Goal: Information Seeking & Learning: Learn about a topic

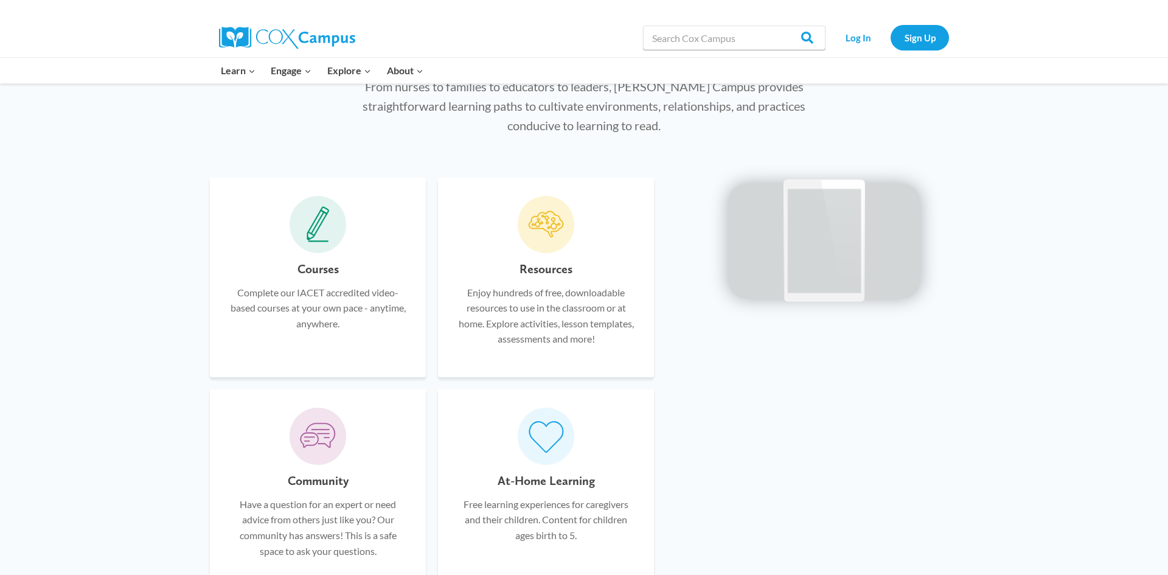
scroll to position [709, 0]
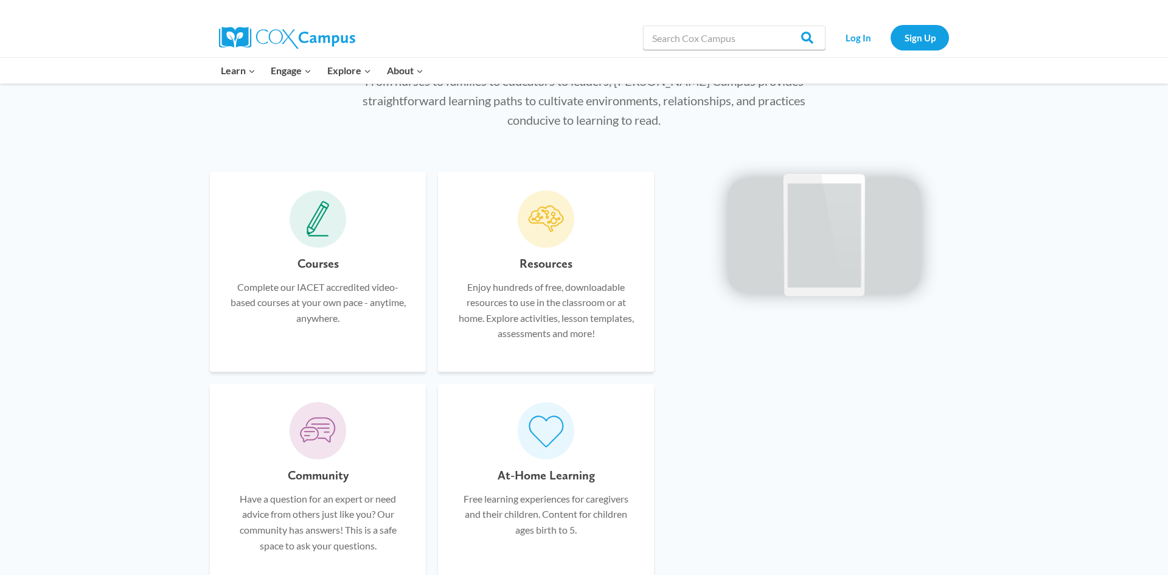
click at [317, 226] on icon at bounding box center [317, 219] width 23 height 36
click at [315, 272] on h6 "Courses" at bounding box center [317, 263] width 41 height 19
click at [317, 263] on h6 "Courses" at bounding box center [317, 263] width 41 height 19
click at [320, 233] on icon at bounding box center [317, 219] width 23 height 36
click at [320, 330] on div "Courses Complete our IACET accredited video-based courses at your own pace - an…" at bounding box center [317, 304] width 179 height 100
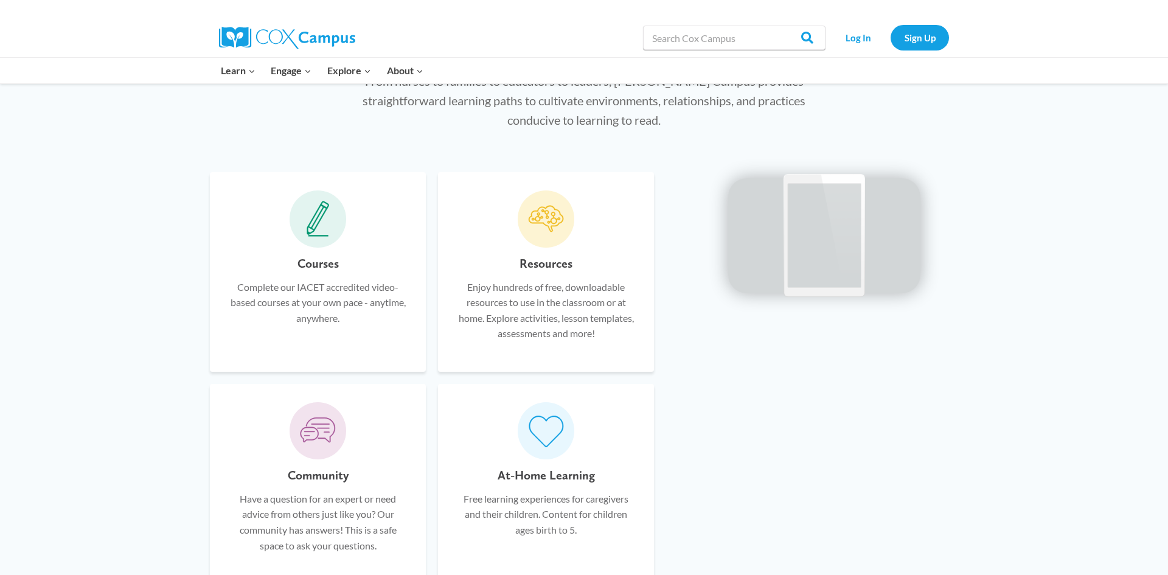
click at [326, 302] on p "Complete our IACET accredited video-based courses at your own pace - anytime, a…" at bounding box center [317, 302] width 179 height 47
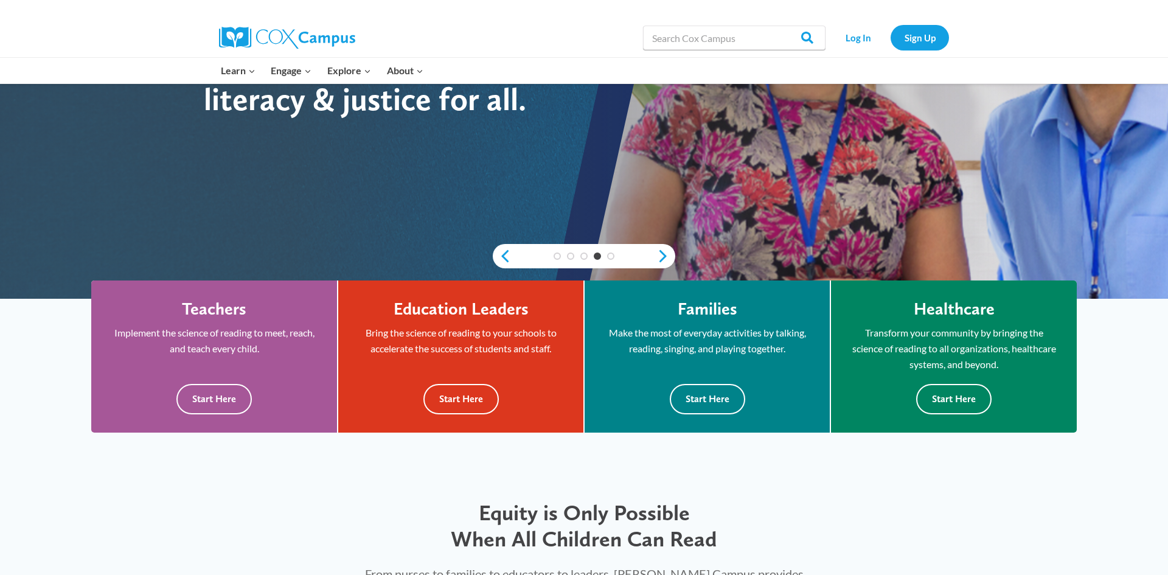
scroll to position [216, 0]
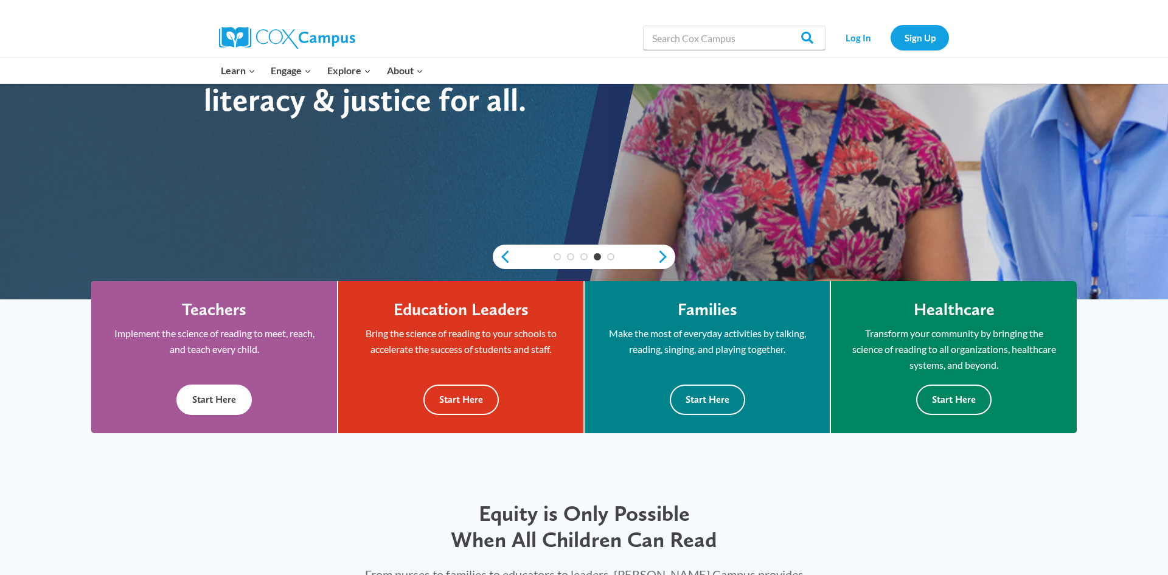
click at [198, 401] on button "Start Here" at bounding box center [213, 399] width 75 height 30
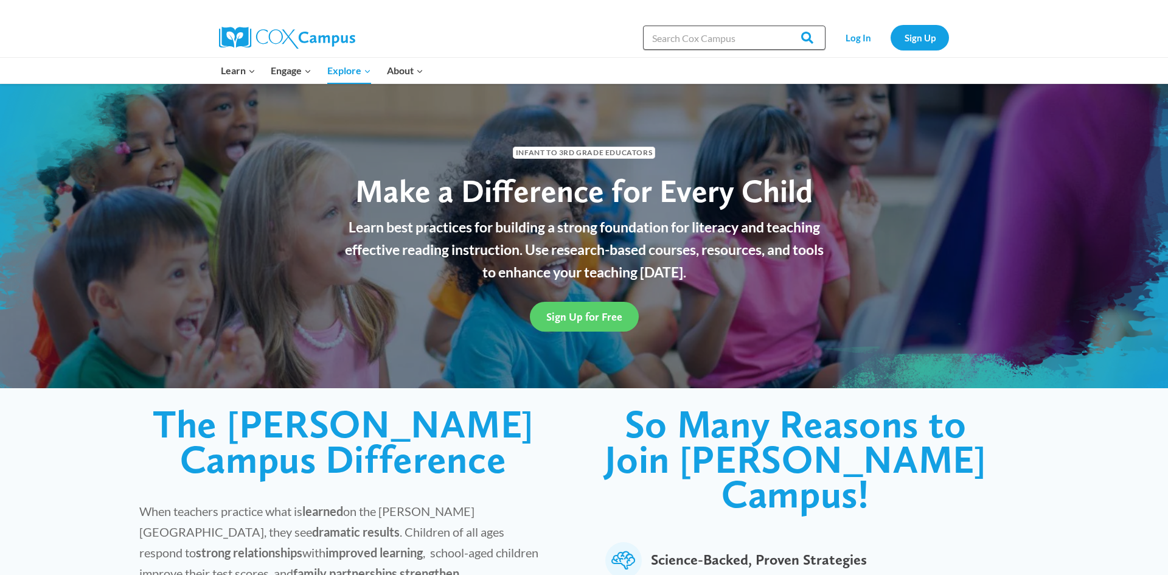
click at [727, 38] on input "Search in [URL][DOMAIN_NAME]" at bounding box center [734, 38] width 182 height 24
type input "behavior"
click at [778, 26] on input "Search" at bounding box center [801, 38] width 47 height 24
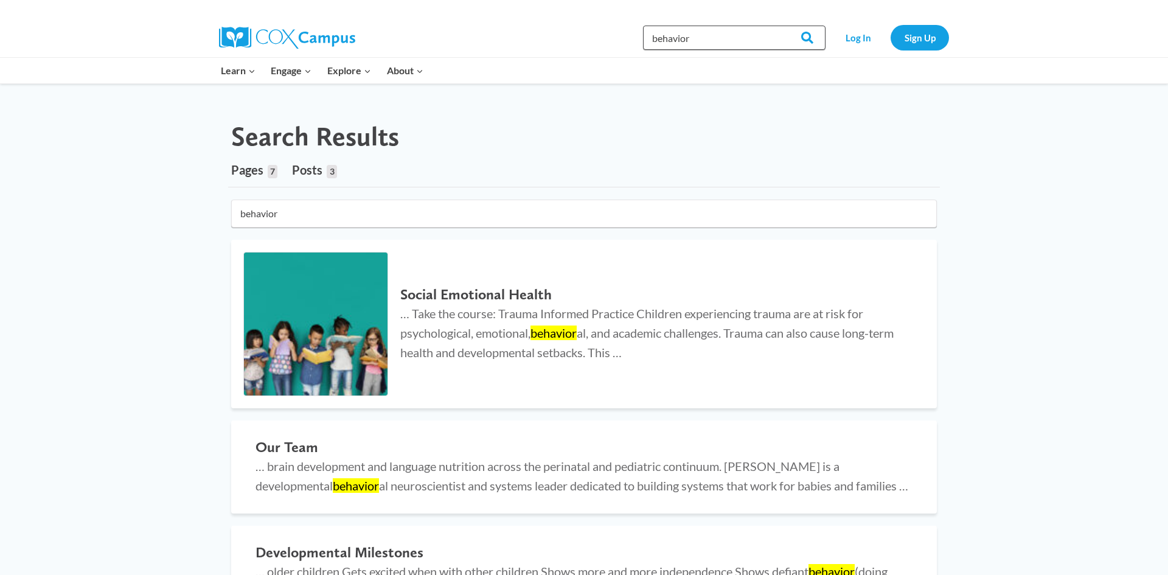
click at [690, 44] on input "behavior" at bounding box center [734, 38] width 182 height 24
type input "de-escalation"
click at [778, 26] on input "Search" at bounding box center [801, 38] width 47 height 24
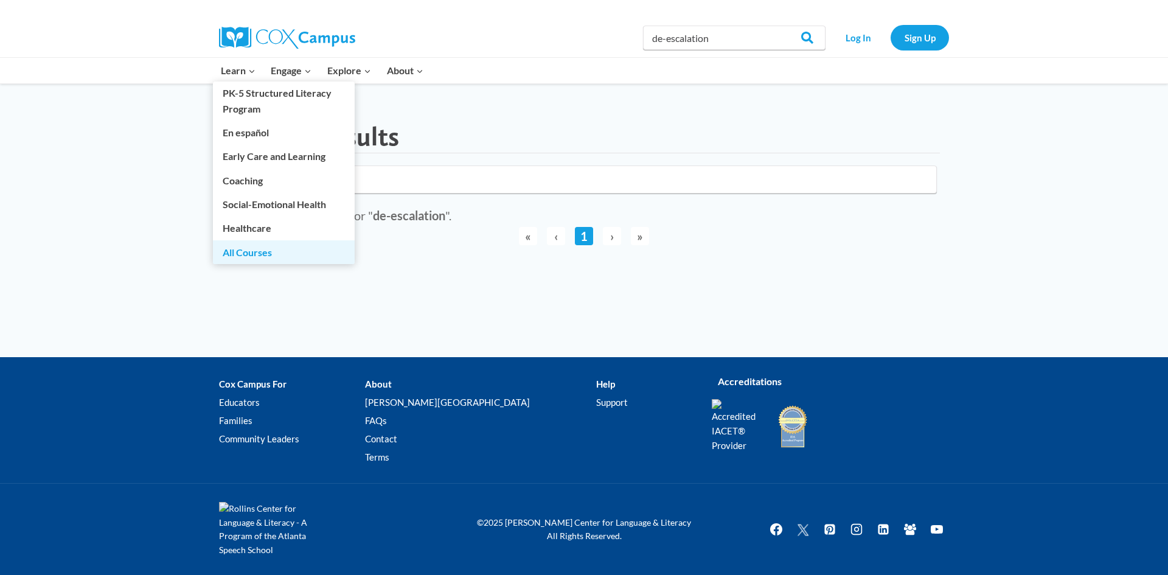
click at [253, 252] on link "All Courses" at bounding box center [284, 251] width 142 height 23
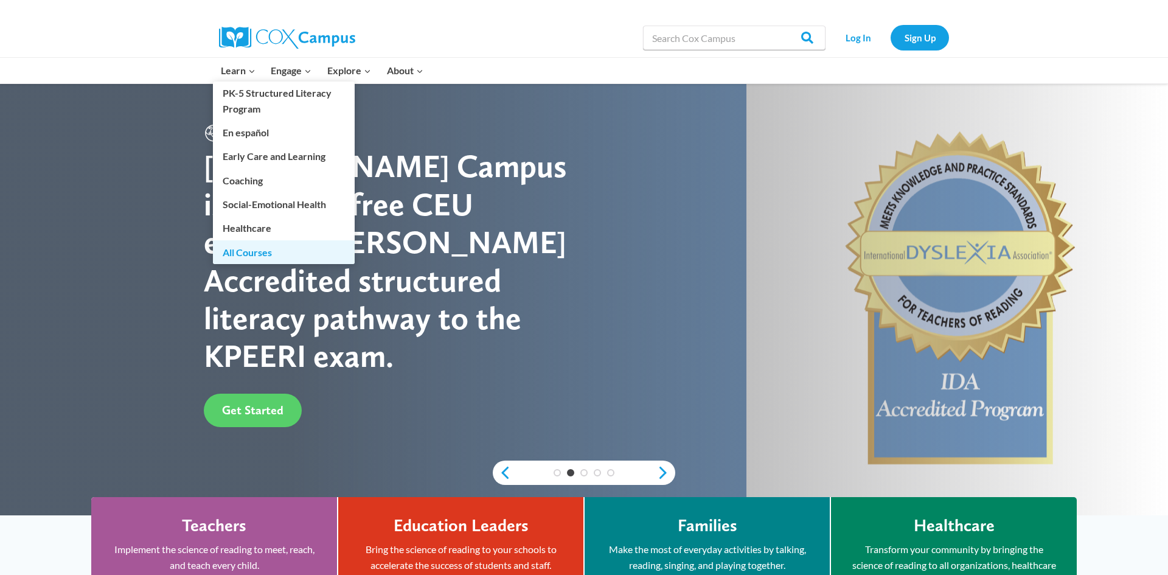
click at [247, 248] on link "All Courses" at bounding box center [284, 251] width 142 height 23
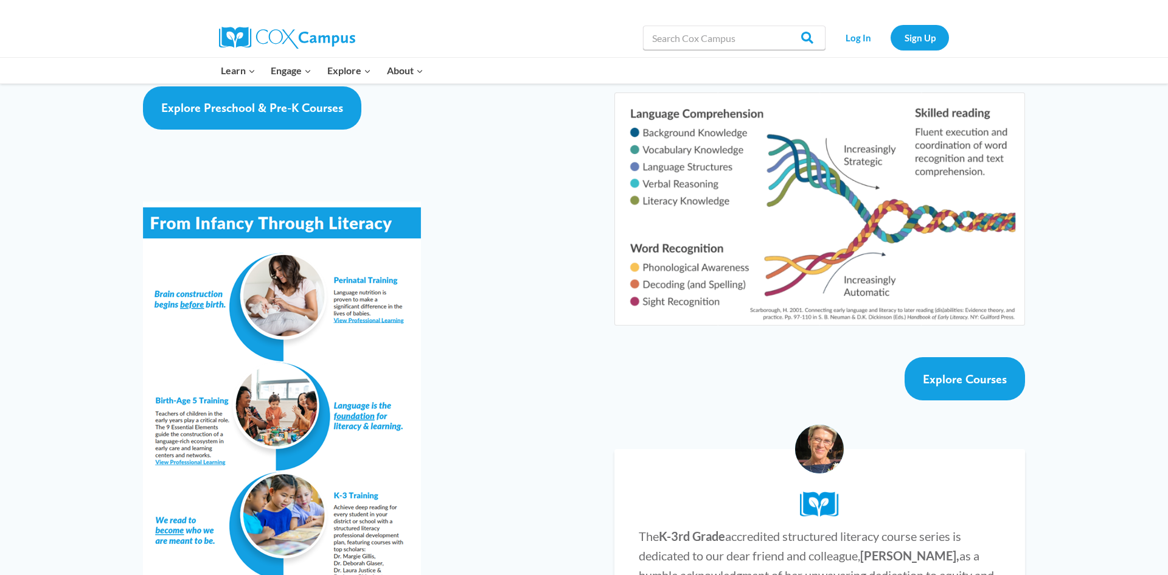
scroll to position [2005, 0]
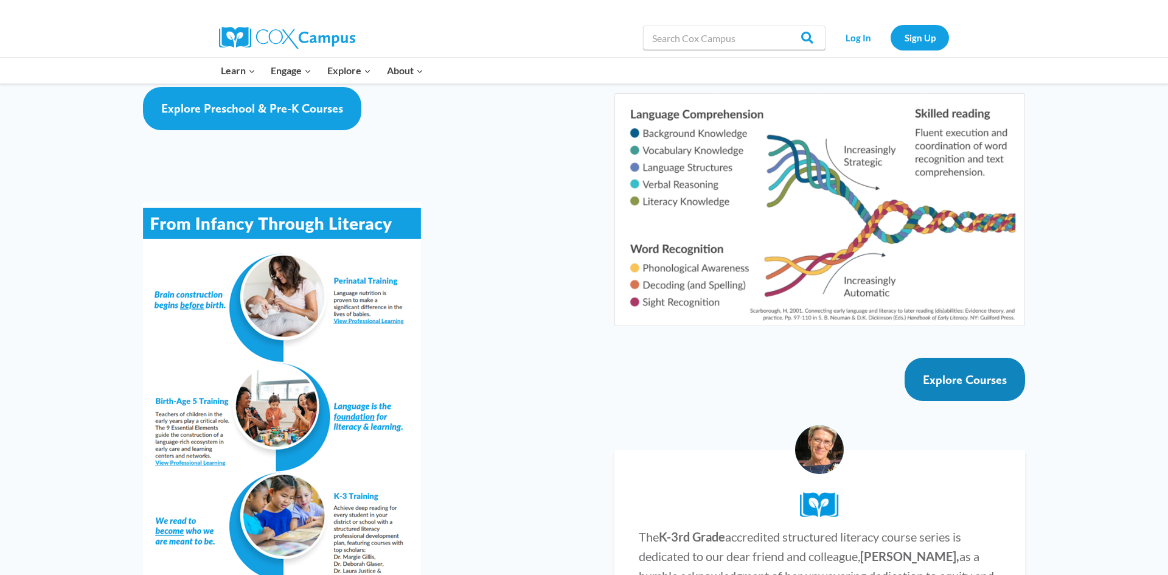
click at [958, 372] on span "Explore Courses" at bounding box center [964, 379] width 84 height 15
